Goal: Find specific page/section: Find specific page/section

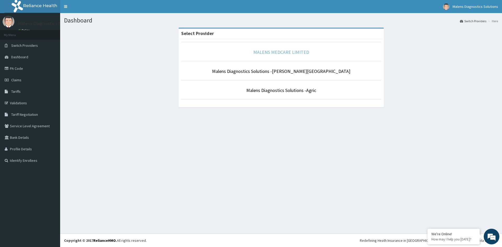
click at [278, 54] on link "MALENS MEDCARE LIMITED" at bounding box center [281, 52] width 56 height 6
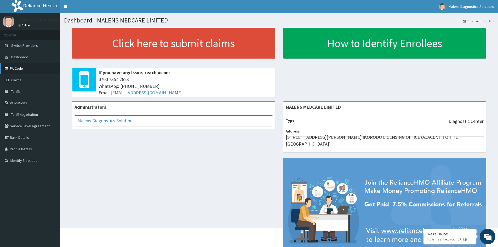
click at [11, 68] on link "PA Code" at bounding box center [30, 68] width 60 height 11
